Goal: Task Accomplishment & Management: Manage account settings

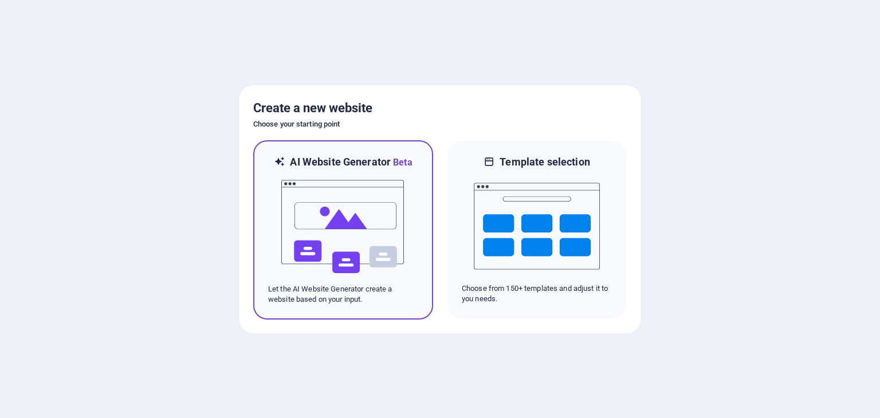
click at [336, 182] on img at bounding box center [343, 227] width 126 height 115
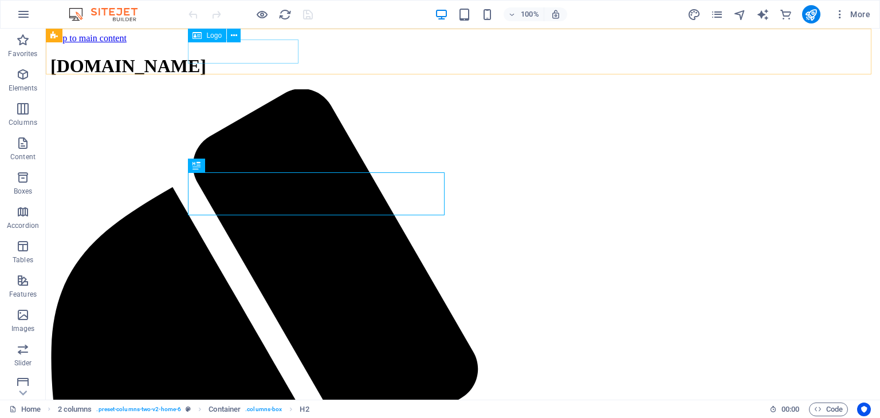
click at [281, 56] on div "[DOMAIN_NAME]" at bounding box center [462, 66] width 825 height 21
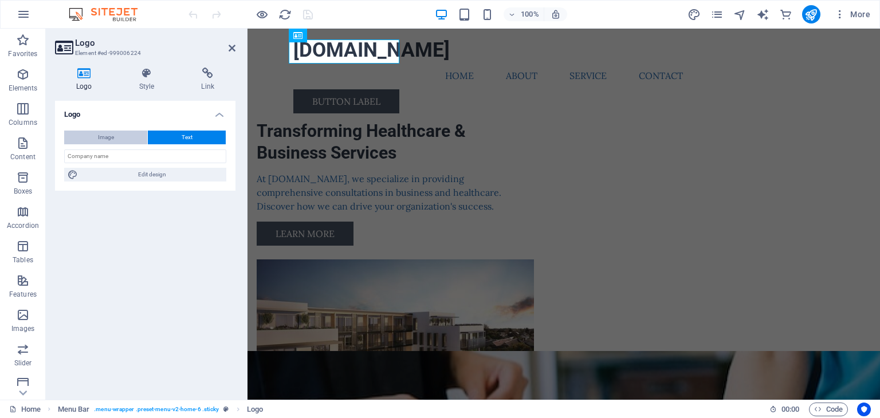
click at [131, 141] on button "Image" at bounding box center [105, 138] width 83 height 14
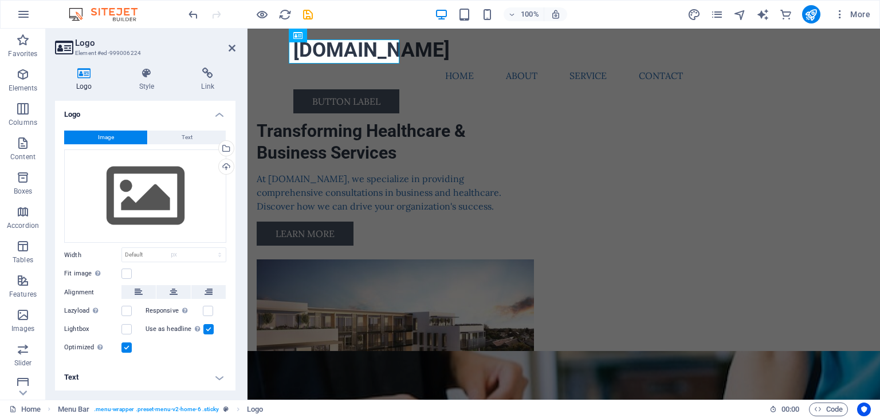
select select "DISABLED_OPTION_VALUE"
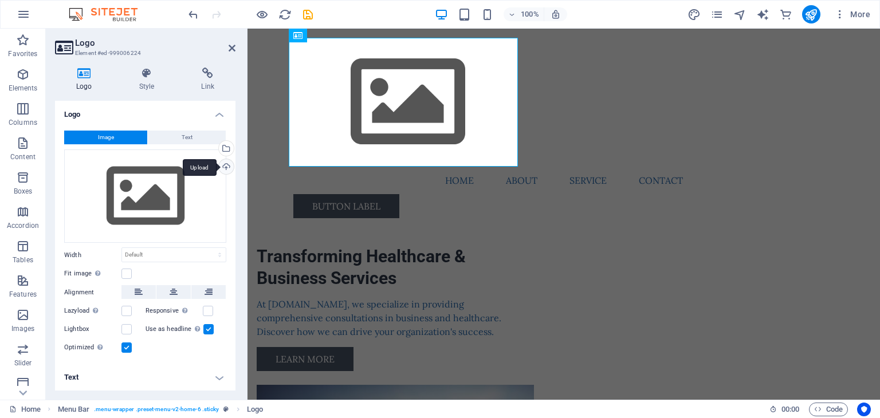
click at [227, 168] on div "Upload" at bounding box center [225, 167] width 17 height 17
click at [223, 166] on div "Upload" at bounding box center [225, 167] width 17 height 17
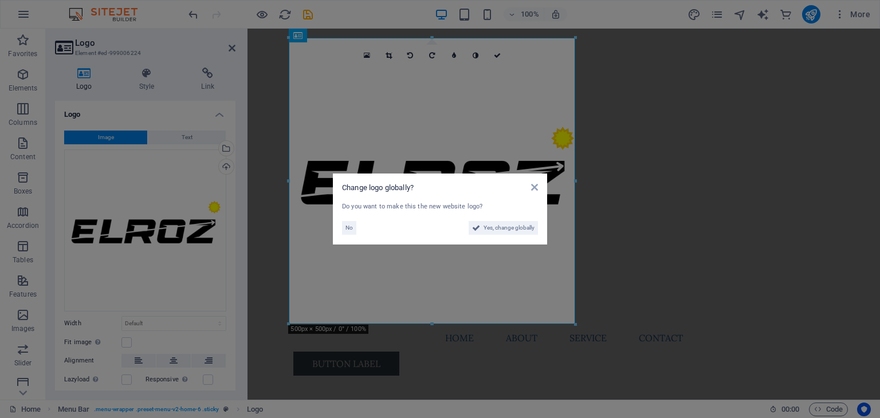
click at [574, 324] on aside "Change logo globally? Do you want to make this the new website logo? No Yes, ch…" at bounding box center [440, 209] width 880 height 418
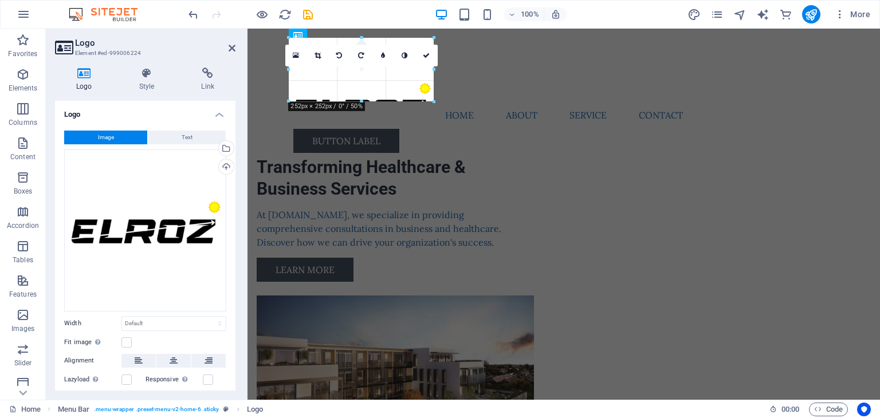
drag, startPoint x: 574, startPoint y: 324, endPoint x: 352, endPoint y: -38, distance: 424.6
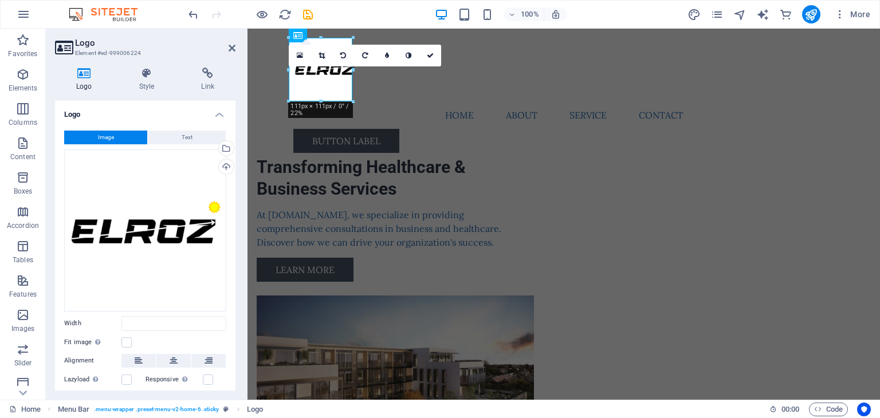
type input "111"
select select "px"
click at [371, 101] on nav "Home About Service Contact" at bounding box center [563, 115] width 541 height 28
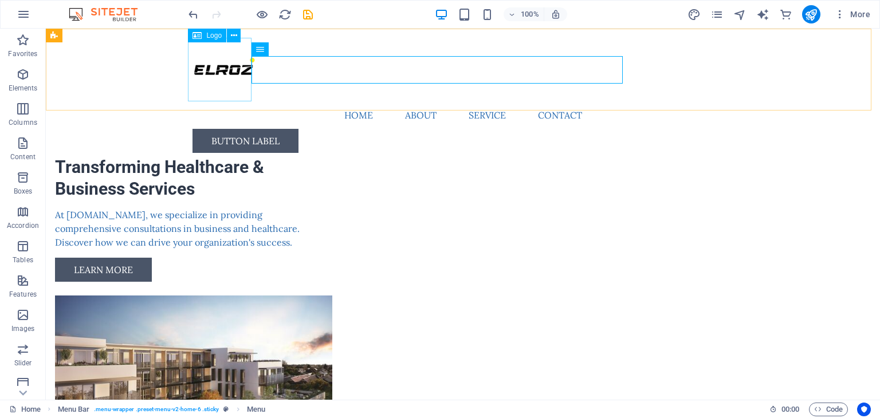
click at [239, 65] on div at bounding box center [463, 70] width 541 height 64
click at [237, 35] on button at bounding box center [234, 36] width 14 height 14
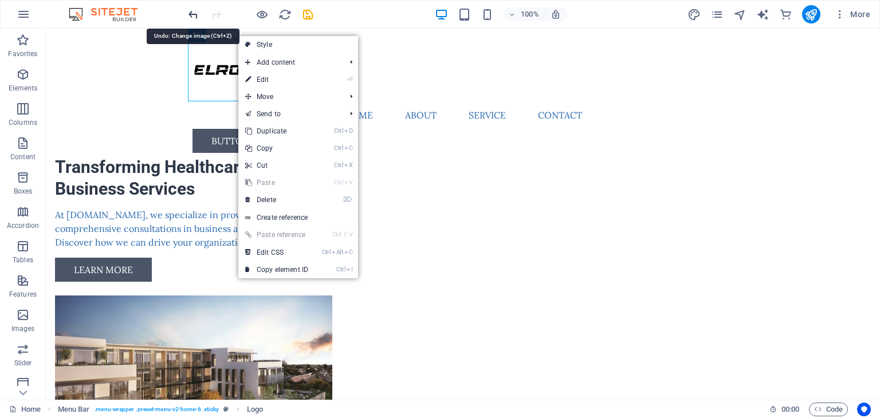
click at [193, 13] on icon "undo" at bounding box center [193, 14] width 13 height 13
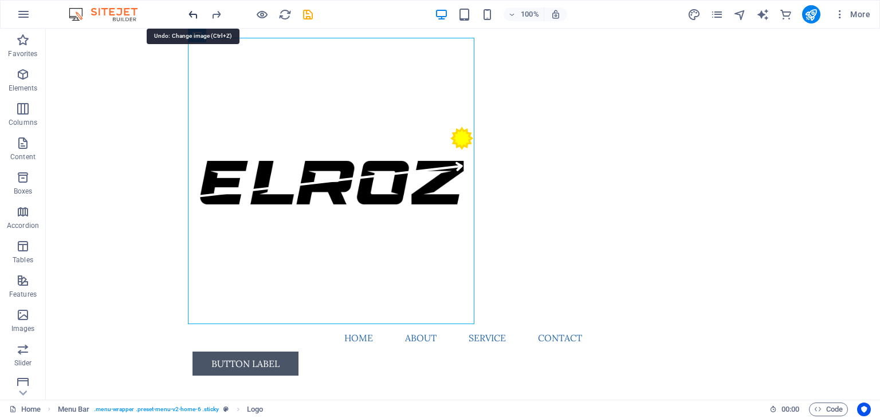
click at [193, 13] on icon "undo" at bounding box center [193, 14] width 13 height 13
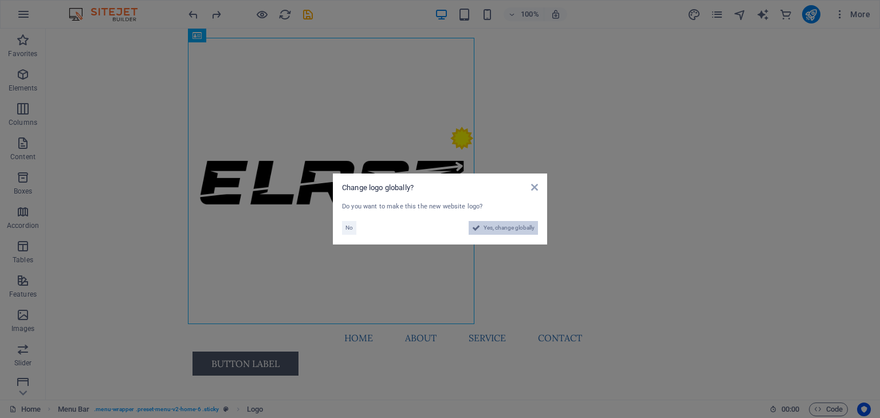
click at [480, 224] on button "Yes, change globally" at bounding box center [503, 228] width 69 height 14
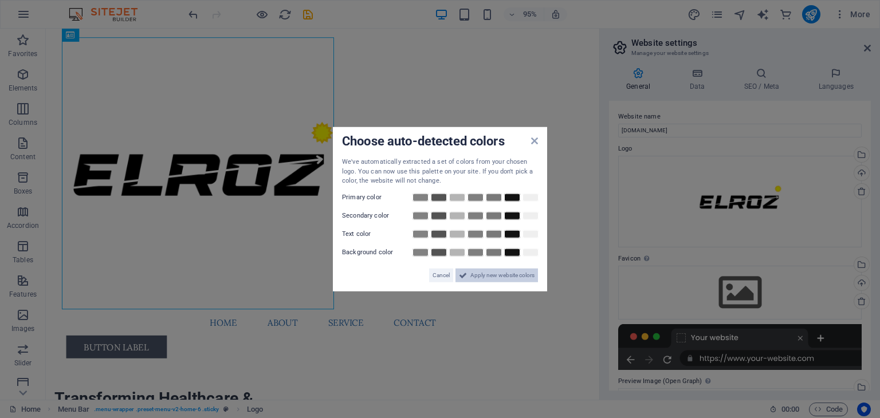
click at [478, 272] on span "Apply new website colors" at bounding box center [502, 275] width 64 height 14
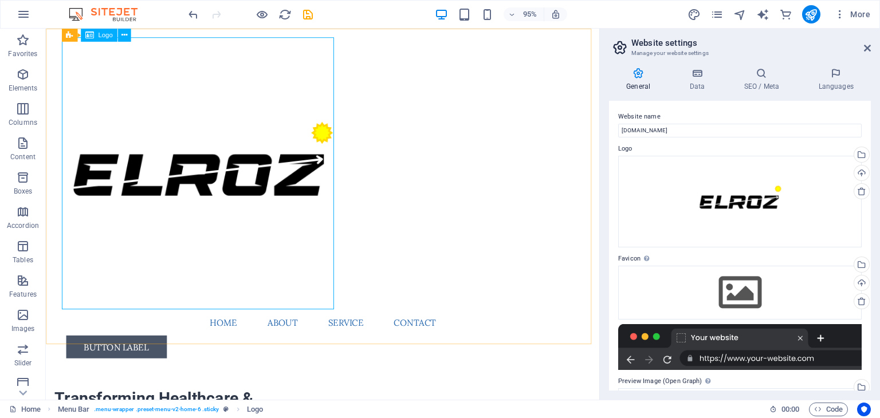
click at [311, 257] on div at bounding box center [337, 181] width 541 height 287
click at [327, 295] on div at bounding box center [337, 181] width 541 height 287
click at [311, 229] on div at bounding box center [337, 181] width 541 height 287
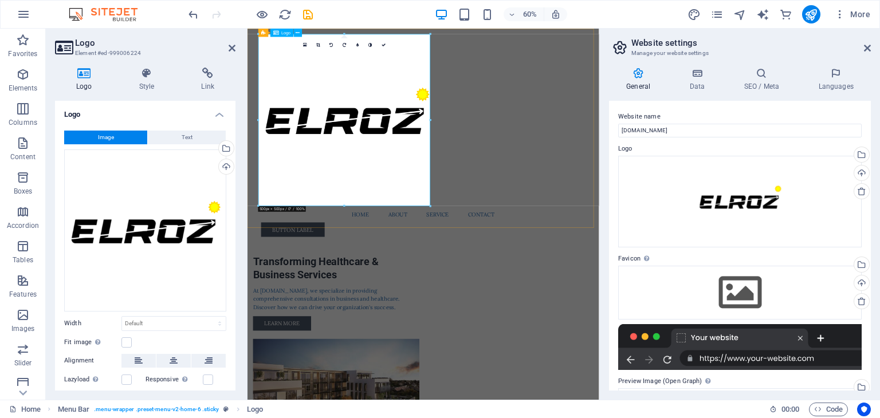
drag, startPoint x: 677, startPoint y: 235, endPoint x: 366, endPoint y: 156, distance: 320.9
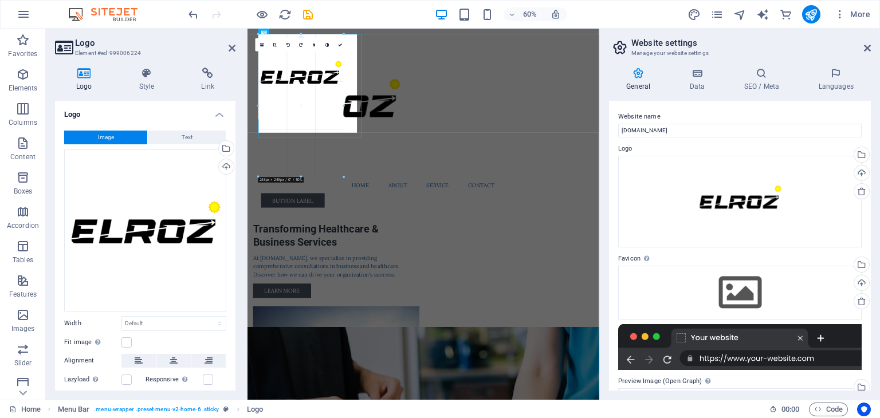
click at [380, 103] on div at bounding box center [421, 178] width 347 height 298
type input "414"
select select "px"
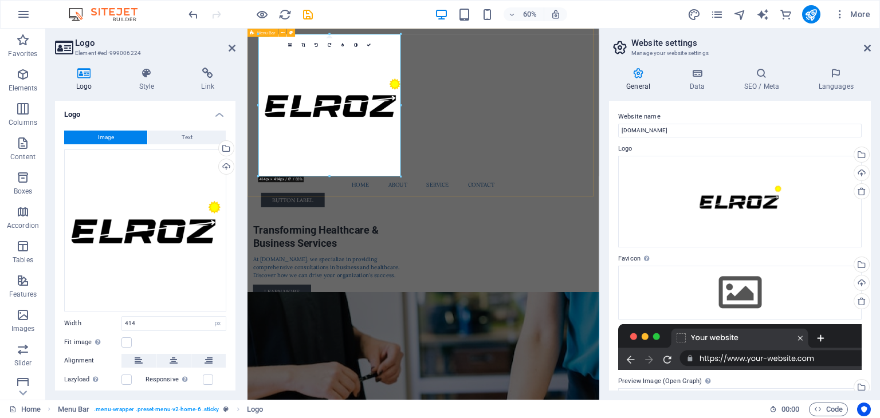
click at [645, 253] on div "Menu Home About Service Contact Button label" at bounding box center [541, 182] width 586 height 307
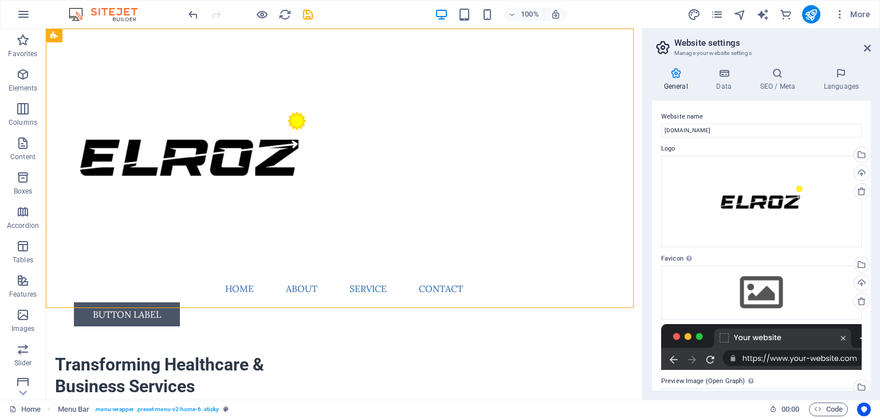
drag, startPoint x: 600, startPoint y: 74, endPoint x: 594, endPoint y: 60, distance: 15.4
click at [640, 88] on div "Home Favorites Elements Columns Content Boxes Accordion Tables Features Images …" at bounding box center [440, 214] width 880 height 371
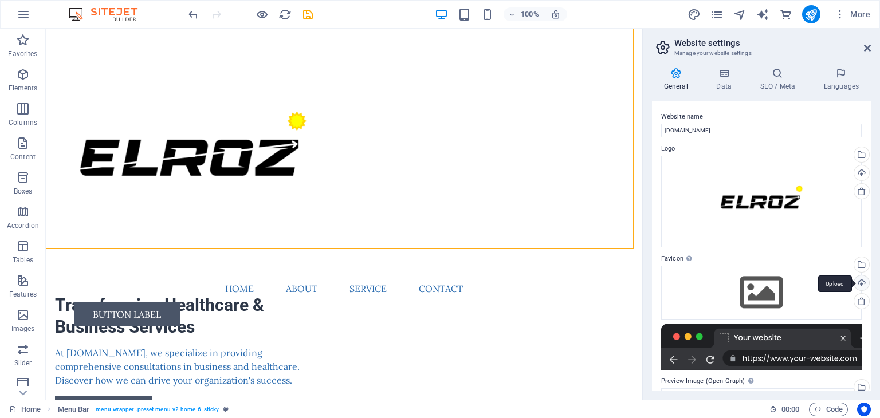
click at [865, 280] on div "Upload" at bounding box center [860, 284] width 17 height 17
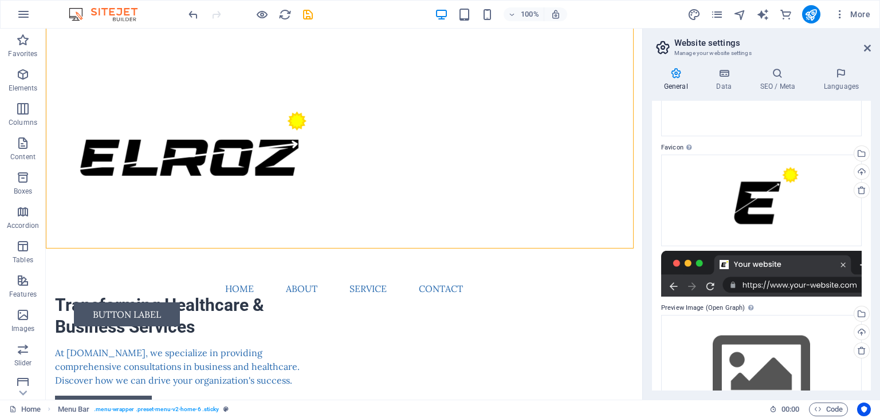
scroll to position [158, 0]
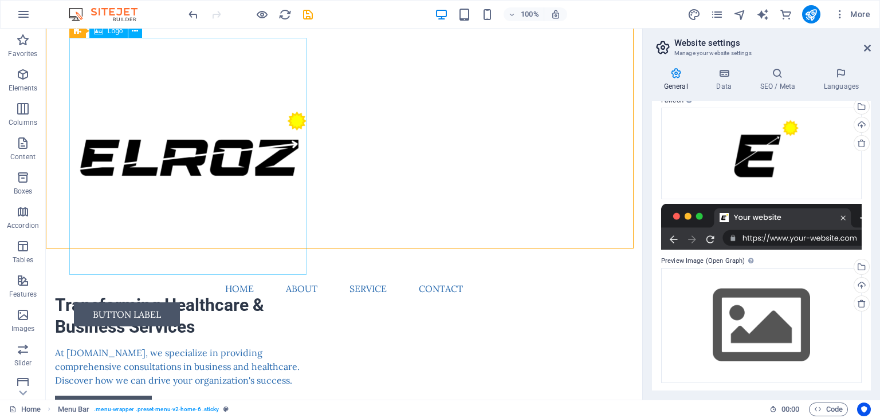
click at [266, 185] on div at bounding box center [344, 156] width 541 height 237
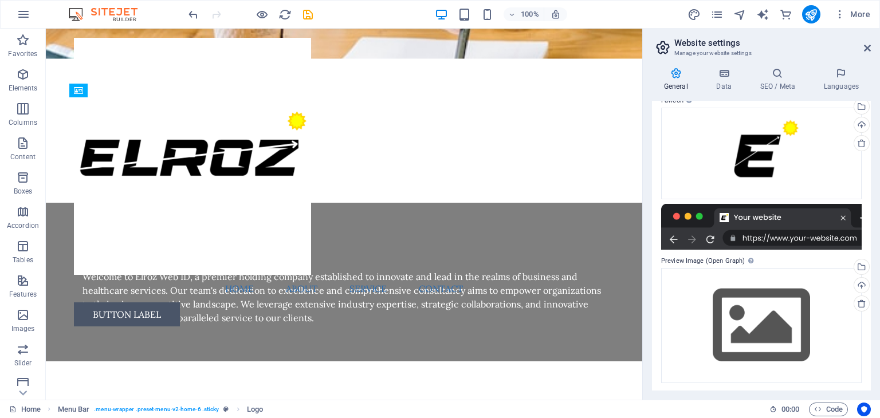
scroll to position [0, 0]
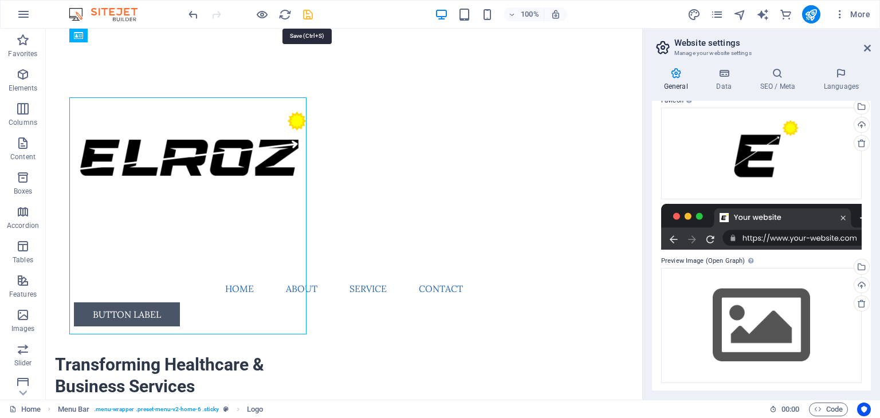
click at [303, 13] on icon "save" at bounding box center [307, 14] width 13 height 13
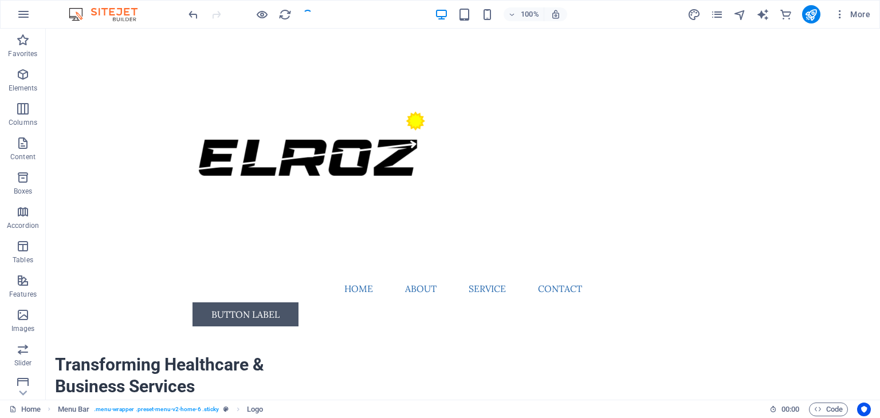
checkbox input "false"
click at [839, 19] on icon "button" at bounding box center [839, 14] width 11 height 11
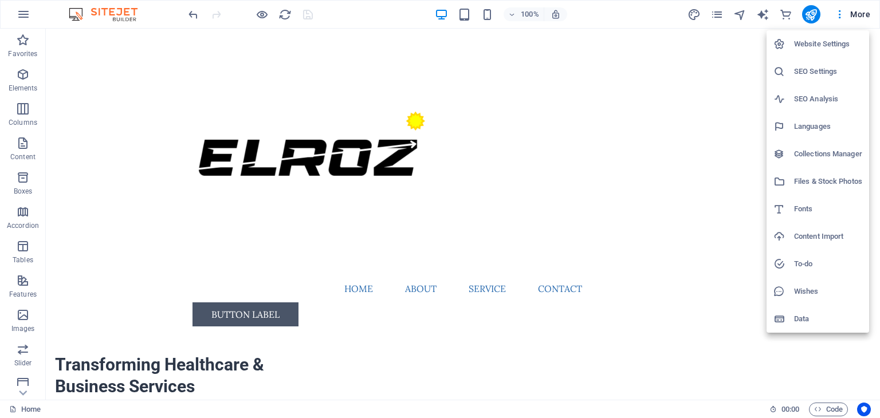
click at [822, 40] on h6 "Website Settings" at bounding box center [828, 44] width 68 height 14
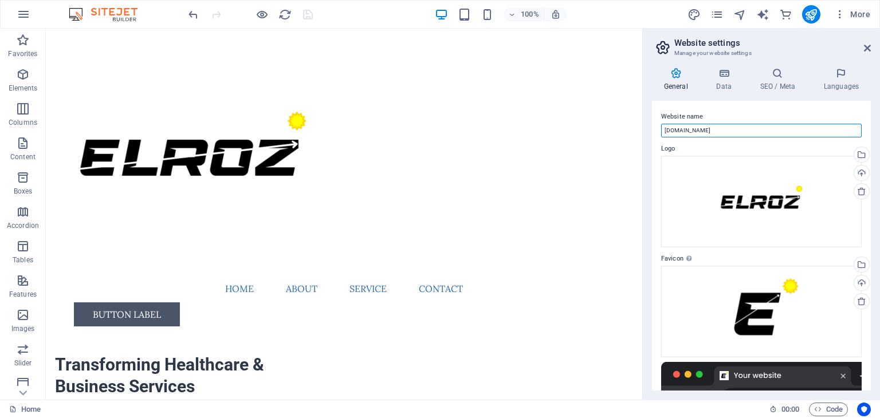
click at [748, 128] on input "[DOMAIN_NAME]" at bounding box center [761, 131] width 201 height 14
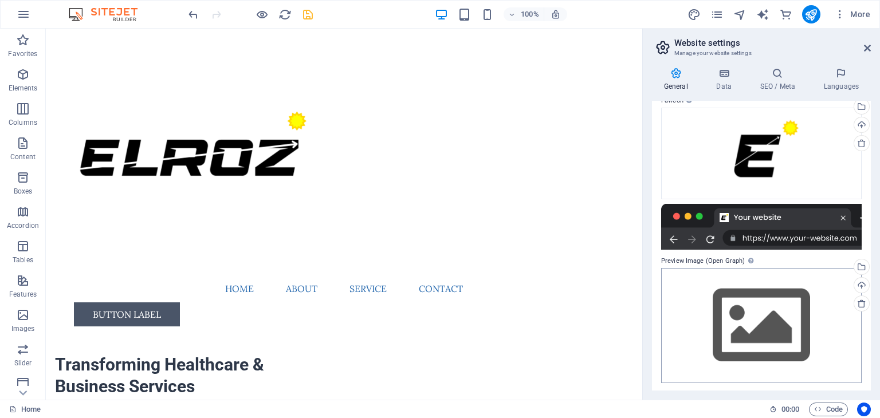
type input "ELROZ"
click at [800, 321] on div "Drag files here, click to choose files or select files from Files or our free s…" at bounding box center [761, 325] width 201 height 115
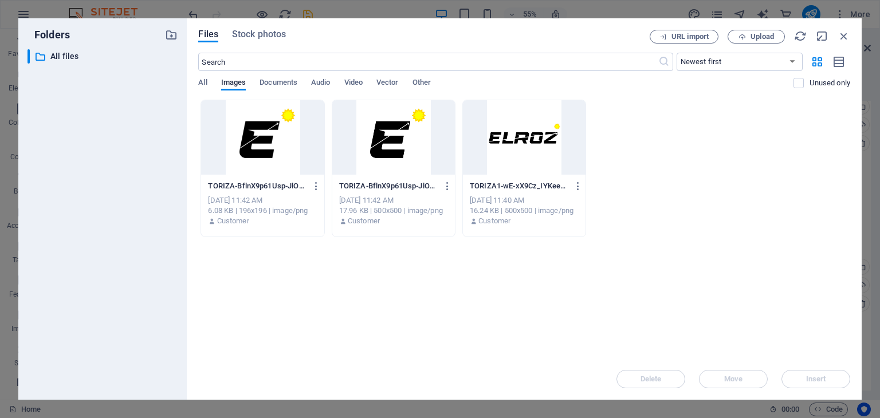
click at [555, 166] on div at bounding box center [524, 137] width 123 height 74
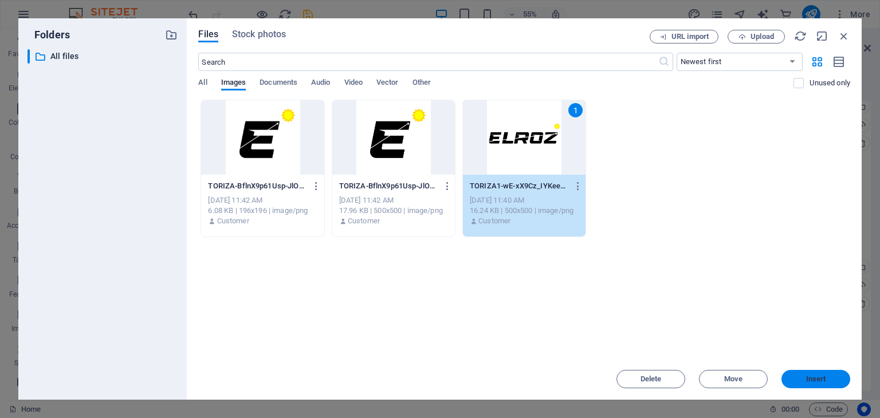
click at [800, 379] on span "Insert" at bounding box center [816, 379] width 60 height 7
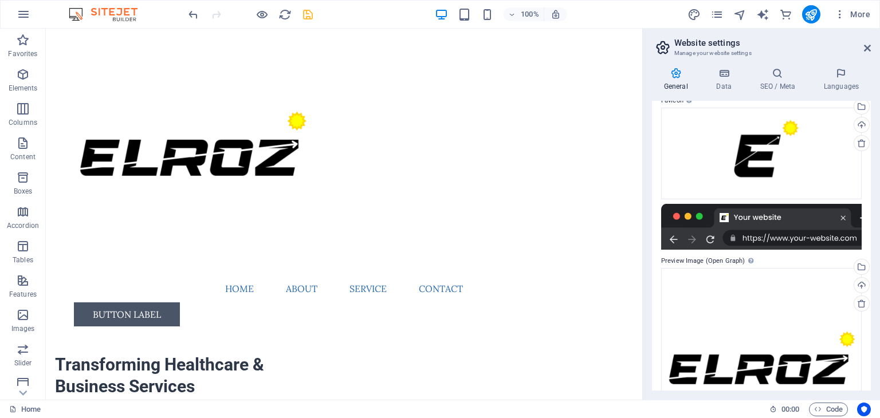
drag, startPoint x: 868, startPoint y: 271, endPoint x: 869, endPoint y: 308, distance: 36.7
click at [869, 308] on div "Website name ELROZ Logo Drag files here, click to choose files or select files …" at bounding box center [761, 246] width 219 height 290
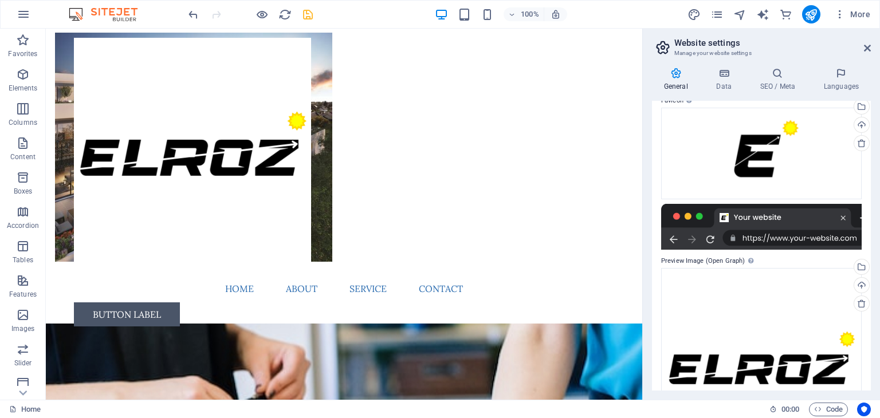
scroll to position [705, 0]
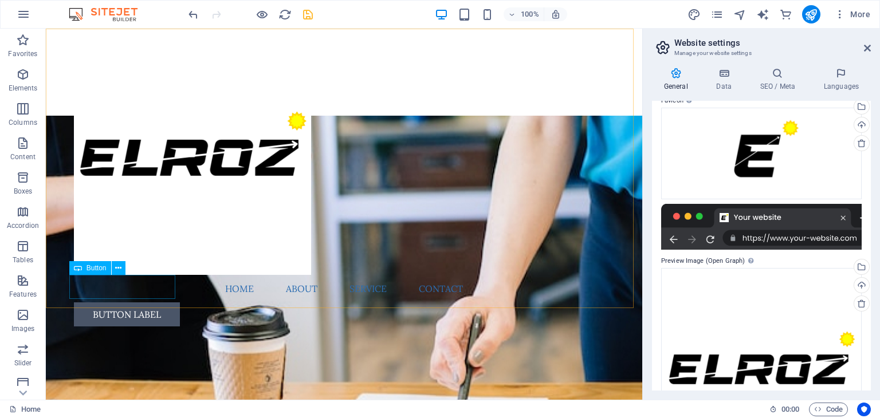
click at [168, 303] on div "Button label" at bounding box center [344, 315] width 541 height 24
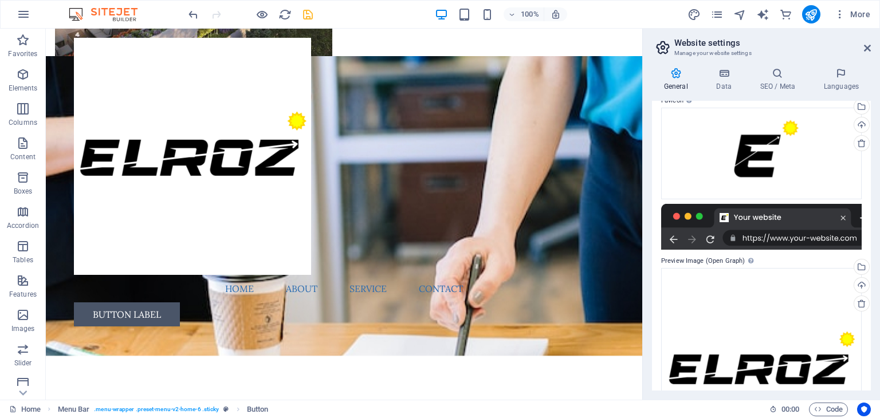
scroll to position [0, 0]
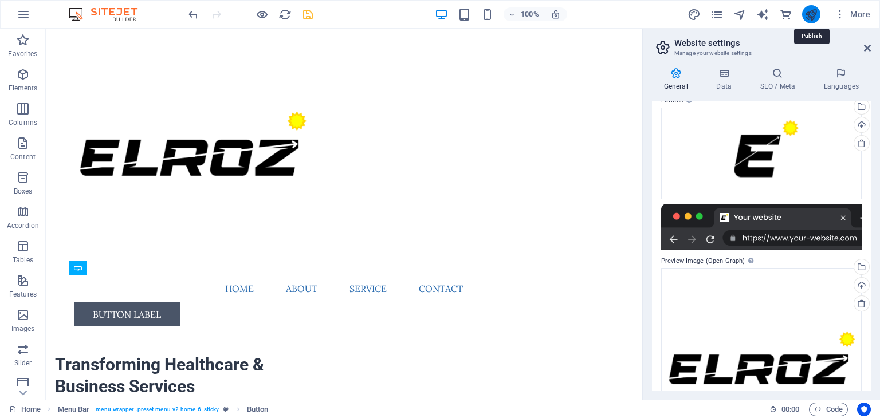
click at [811, 11] on icon "publish" at bounding box center [811, 14] width 13 height 13
